Goal: Find specific page/section: Find specific page/section

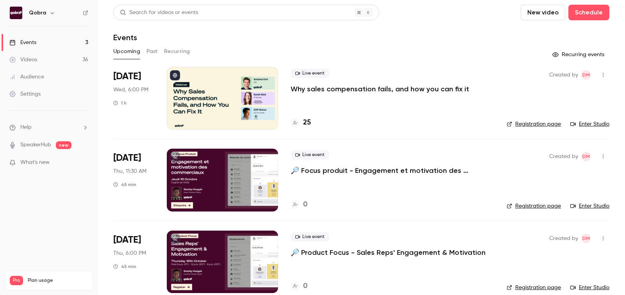
click at [303, 123] on div "25" at bounding box center [301, 123] width 20 height 11
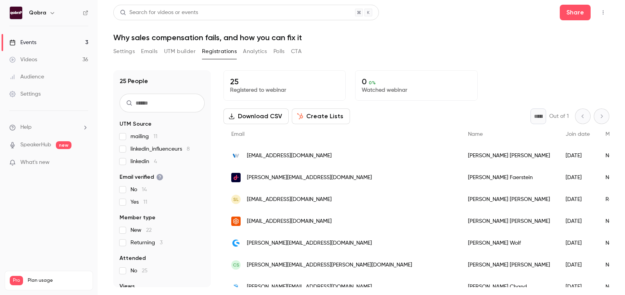
click at [75, 45] on link "Events 3" at bounding box center [49, 42] width 98 height 17
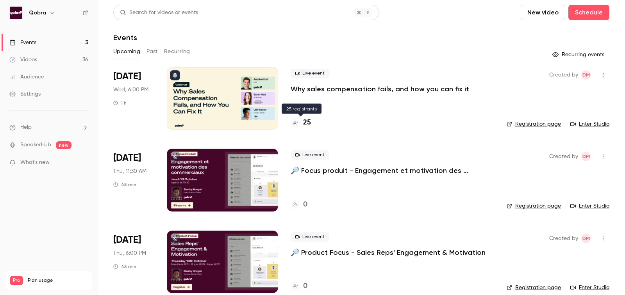
click at [308, 122] on h4 "25" at bounding box center [307, 123] width 8 height 11
